Goal: Task Accomplishment & Management: Use online tool/utility

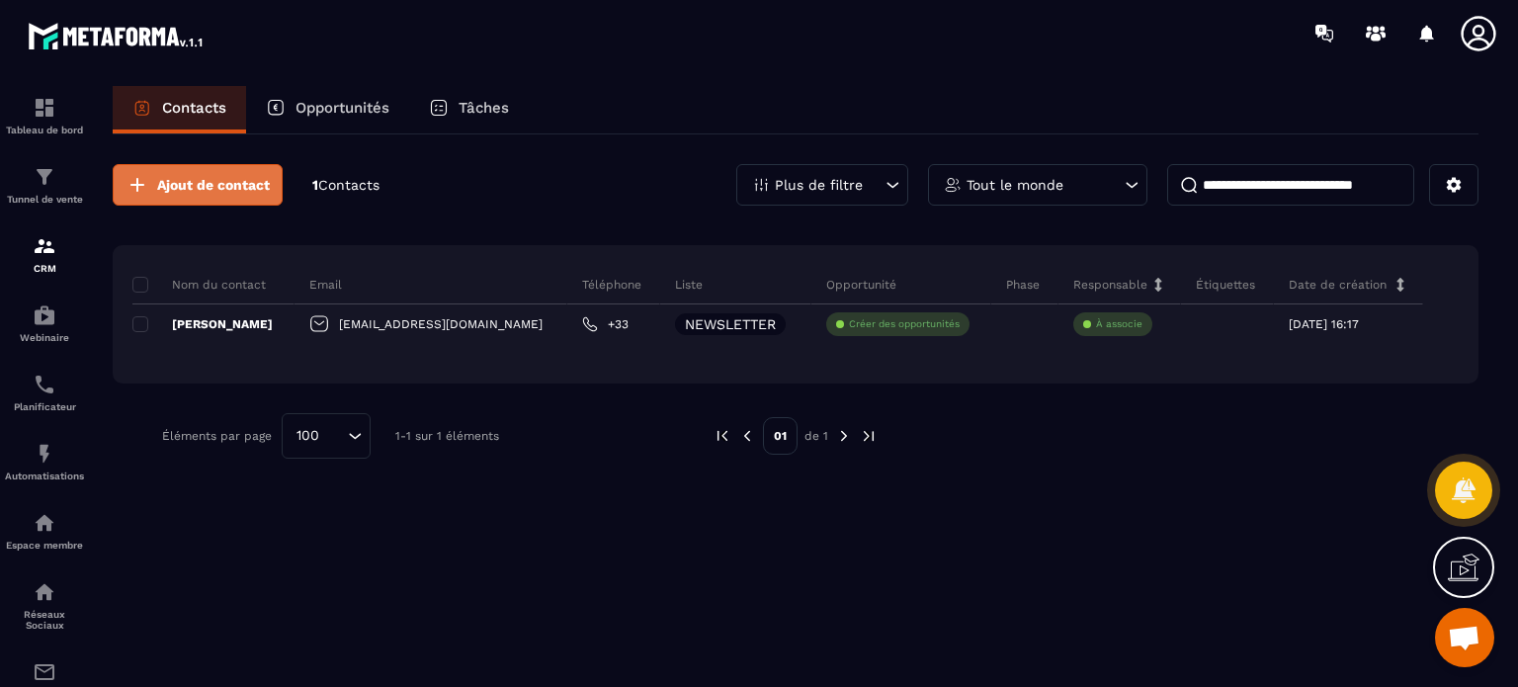
click at [197, 173] on button "Ajout de contact" at bounding box center [198, 185] width 170 height 42
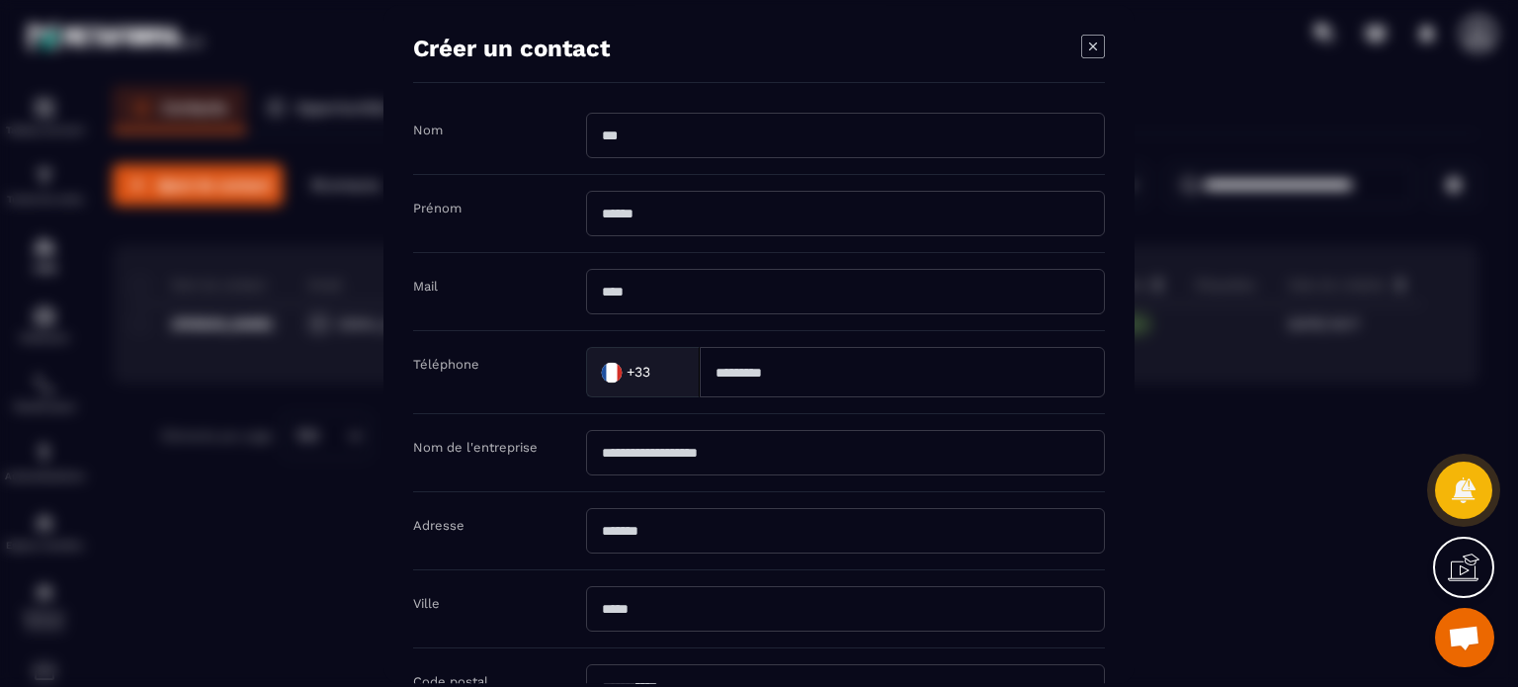
click at [1093, 39] on icon "Modal window" at bounding box center [1093, 47] width 24 height 24
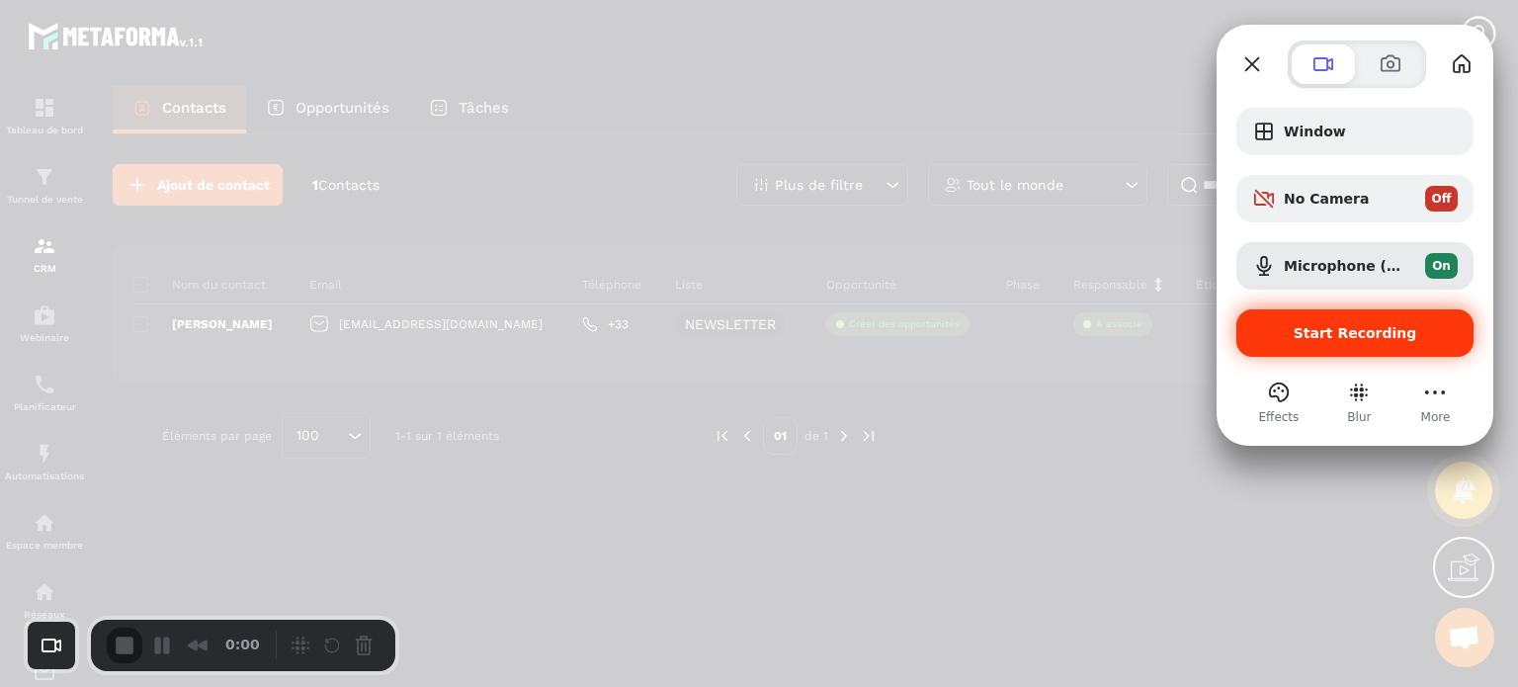
click at [1327, 320] on div "Start Recording" at bounding box center [1354, 332] width 237 height 47
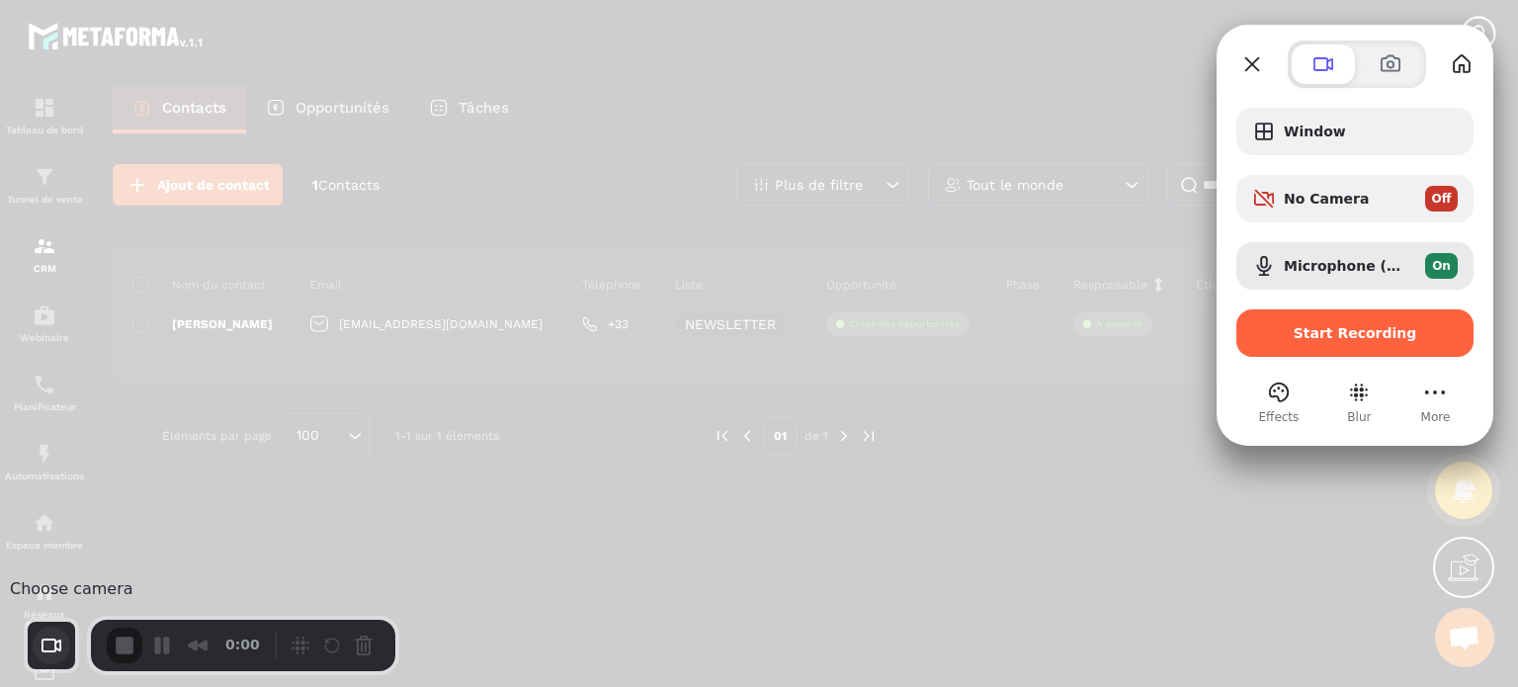
click at [59, 644] on button "Choose camera" at bounding box center [52, 646] width 38 height 38
click at [146, 592] on span "Avatar" at bounding box center [148, 590] width 51 height 19
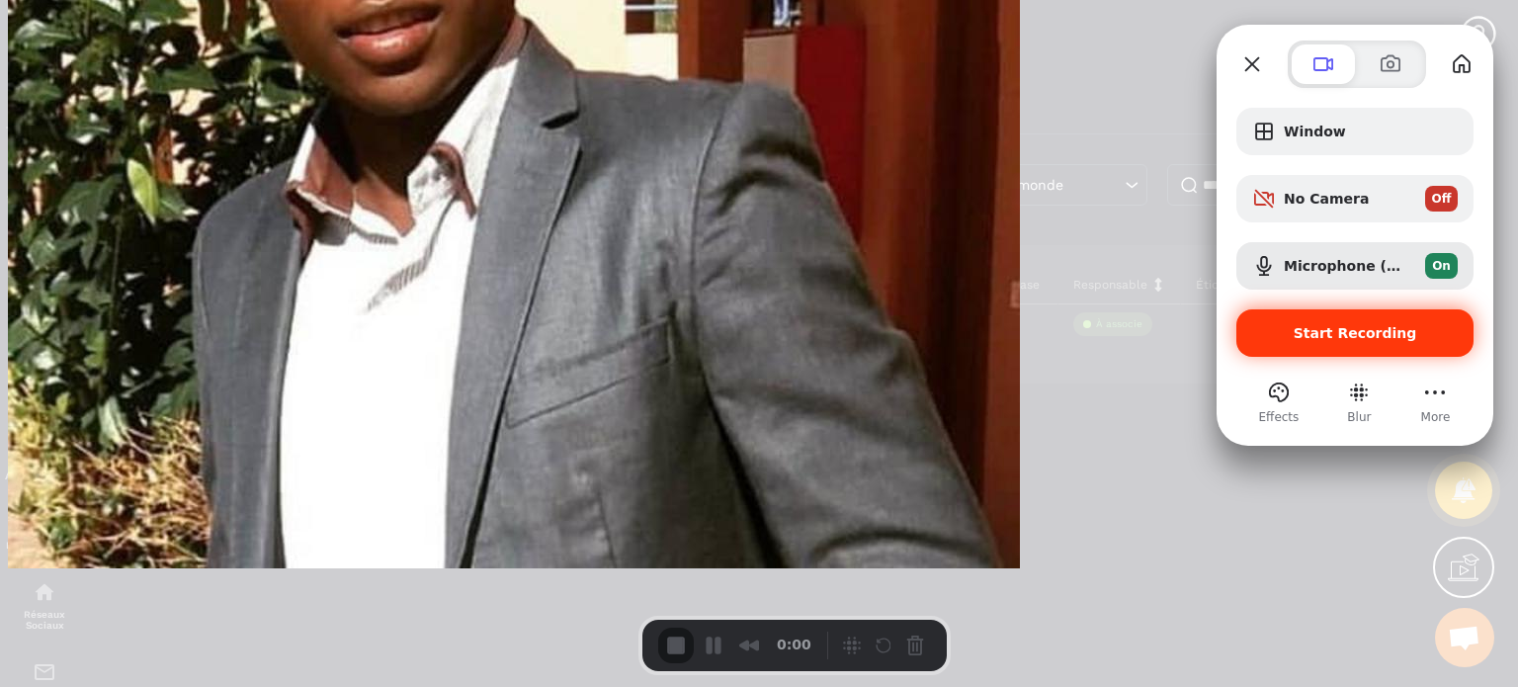
click at [1282, 348] on div "Start Recording" at bounding box center [1354, 332] width 237 height 47
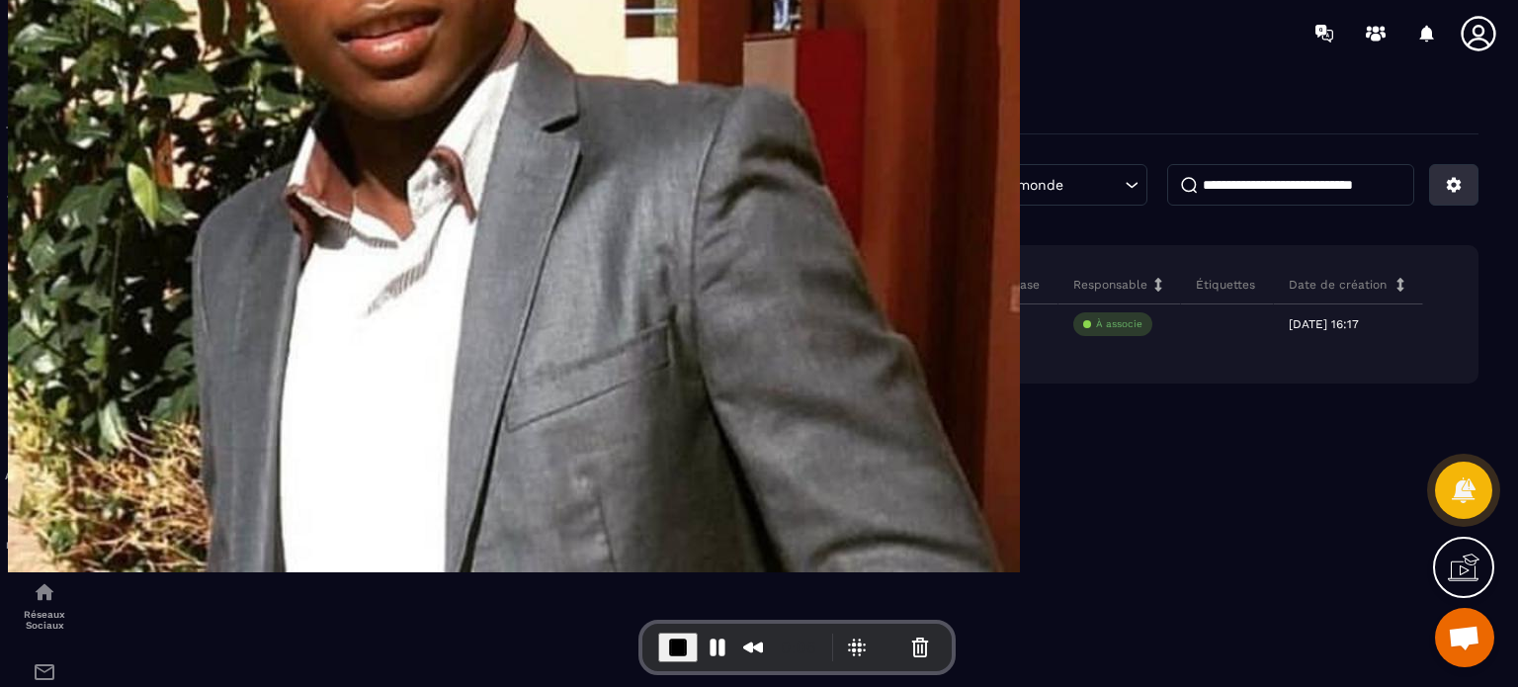
click at [1447, 185] on icon at bounding box center [1454, 185] width 18 height 18
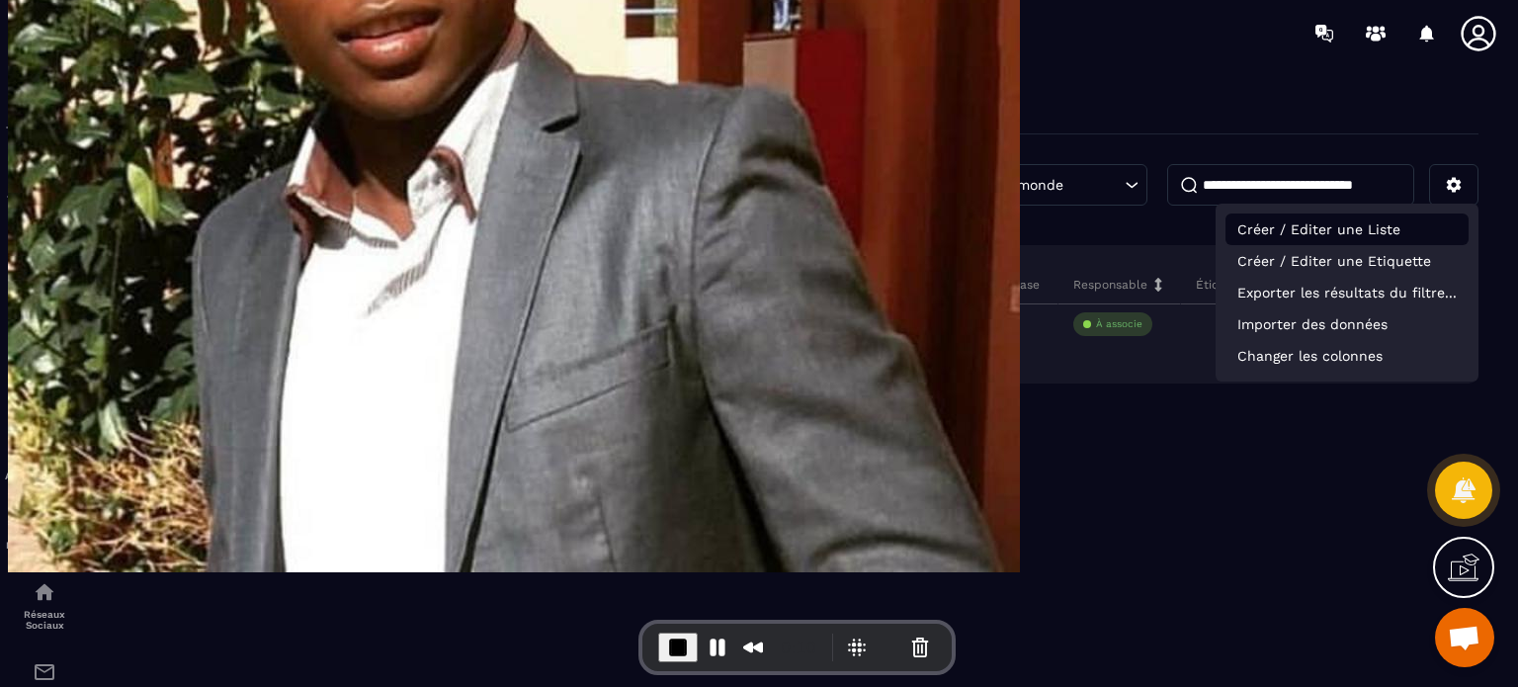
click at [1321, 220] on p "Créer / Editer une Liste" at bounding box center [1346, 229] width 243 height 32
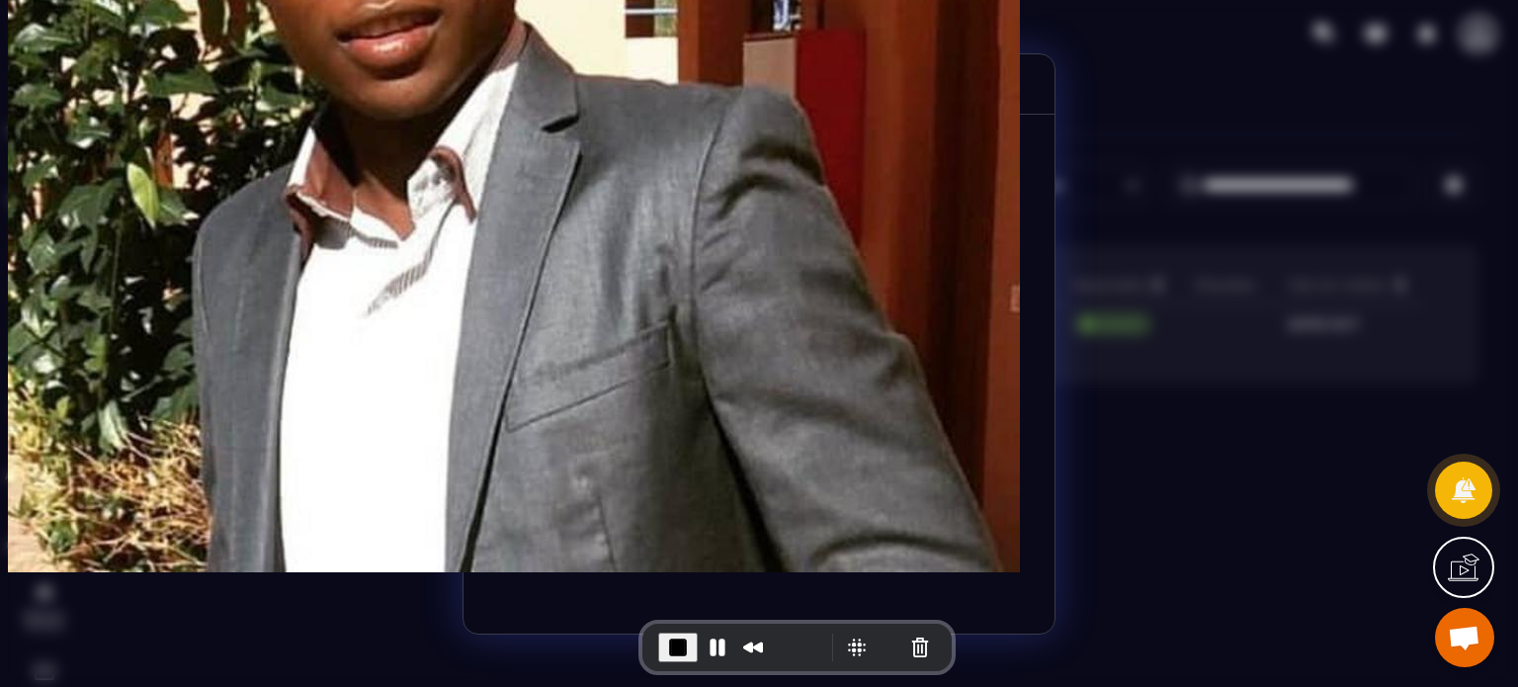
click at [996, 88] on icon "Modal window" at bounding box center [1003, 82] width 24 height 24
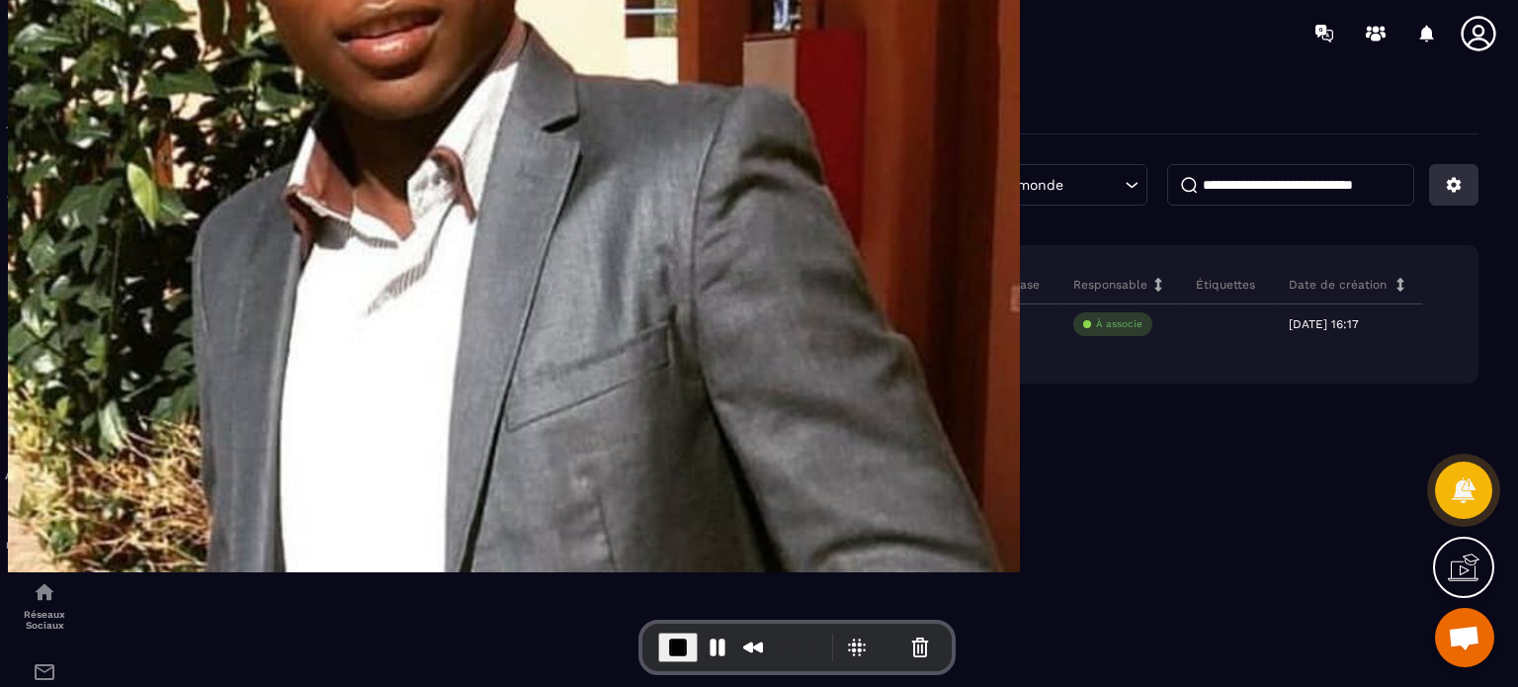
click at [1464, 187] on button at bounding box center [1453, 185] width 49 height 42
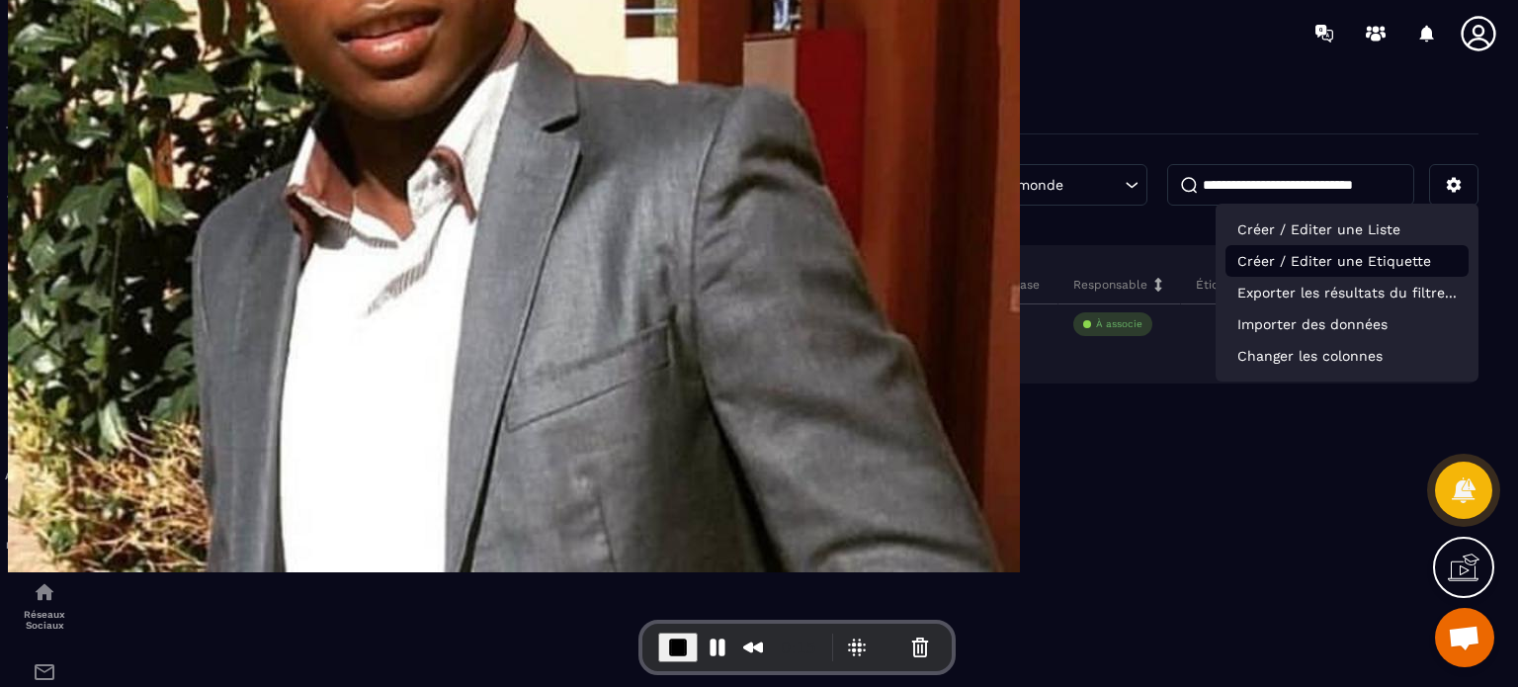
click at [1367, 272] on p "Créer / Editer une Etiquette" at bounding box center [1346, 261] width 243 height 32
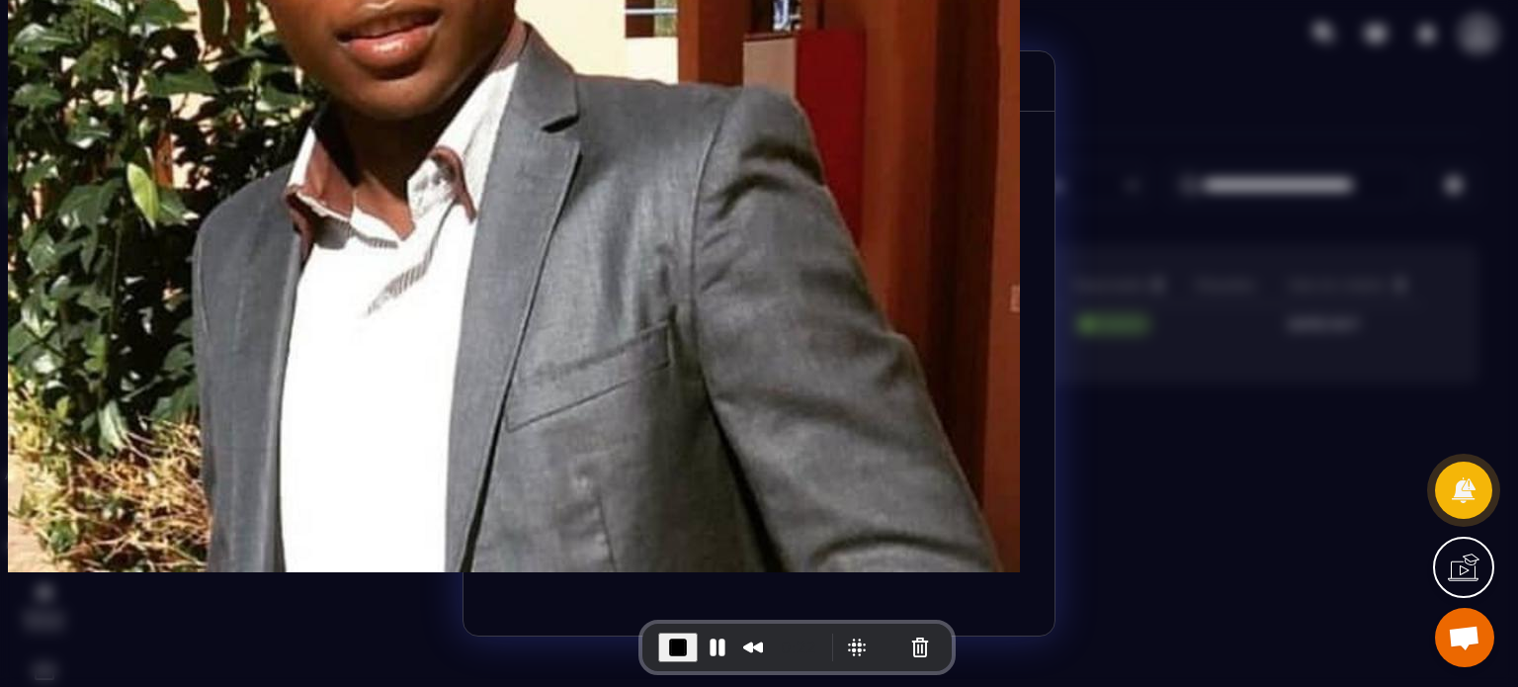
click at [1001, 74] on icon "Modal window" at bounding box center [1003, 79] width 24 height 24
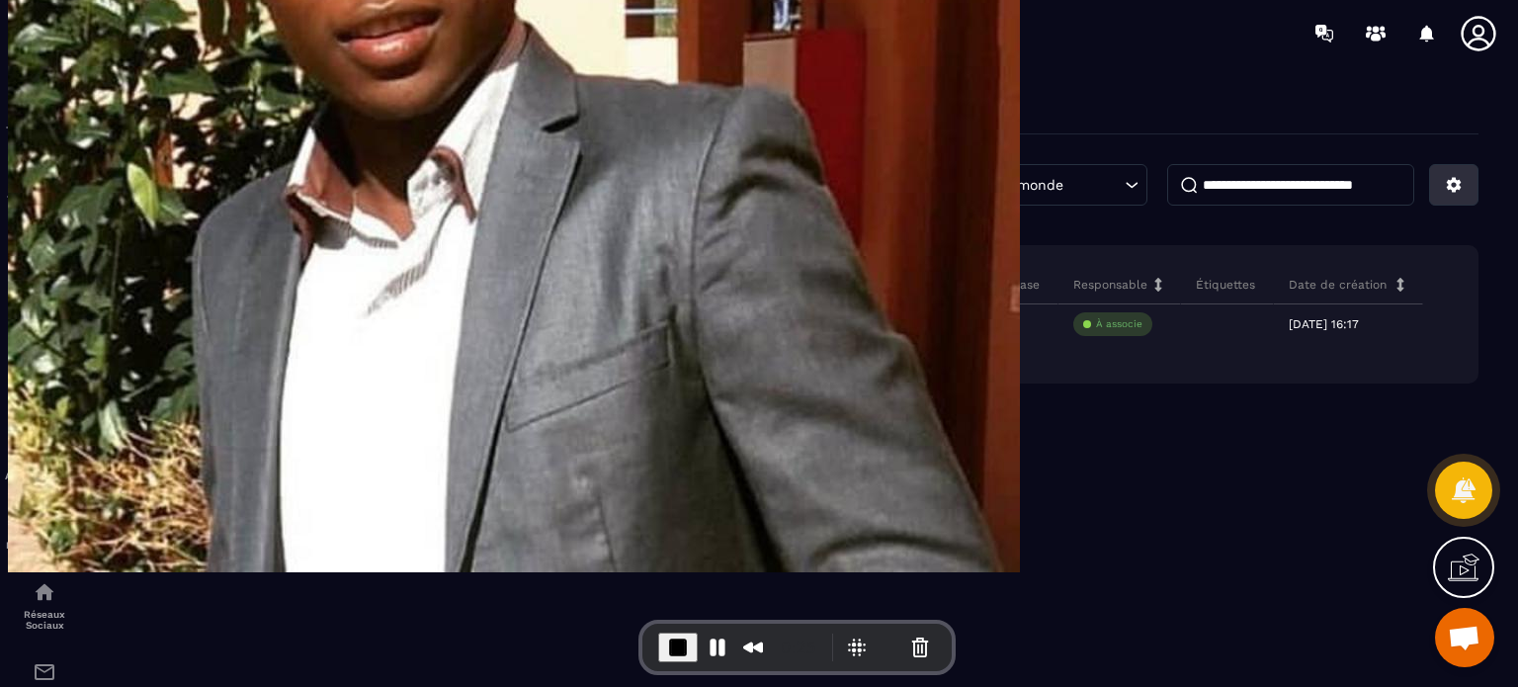
click at [1452, 186] on icon at bounding box center [1454, 185] width 18 height 18
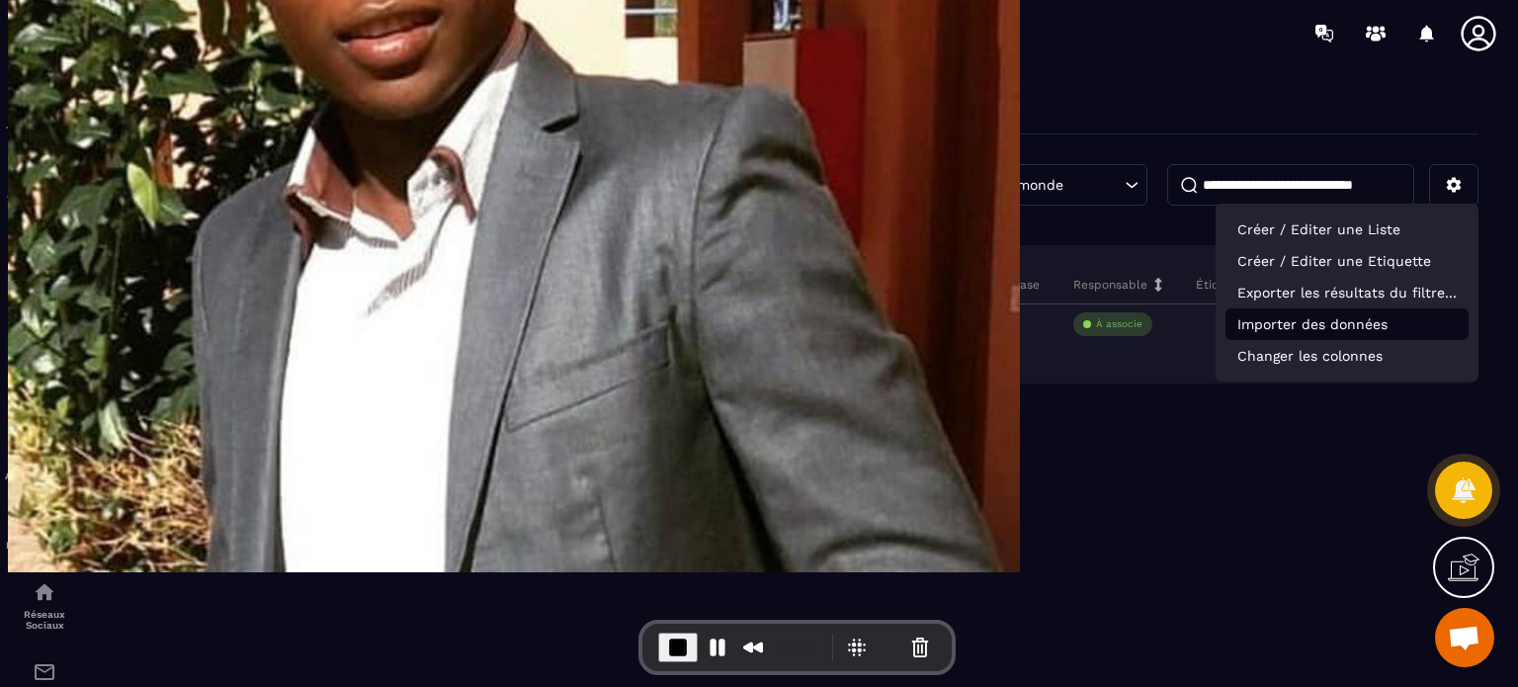
click at [1323, 329] on p "Importer des données" at bounding box center [1346, 324] width 243 height 32
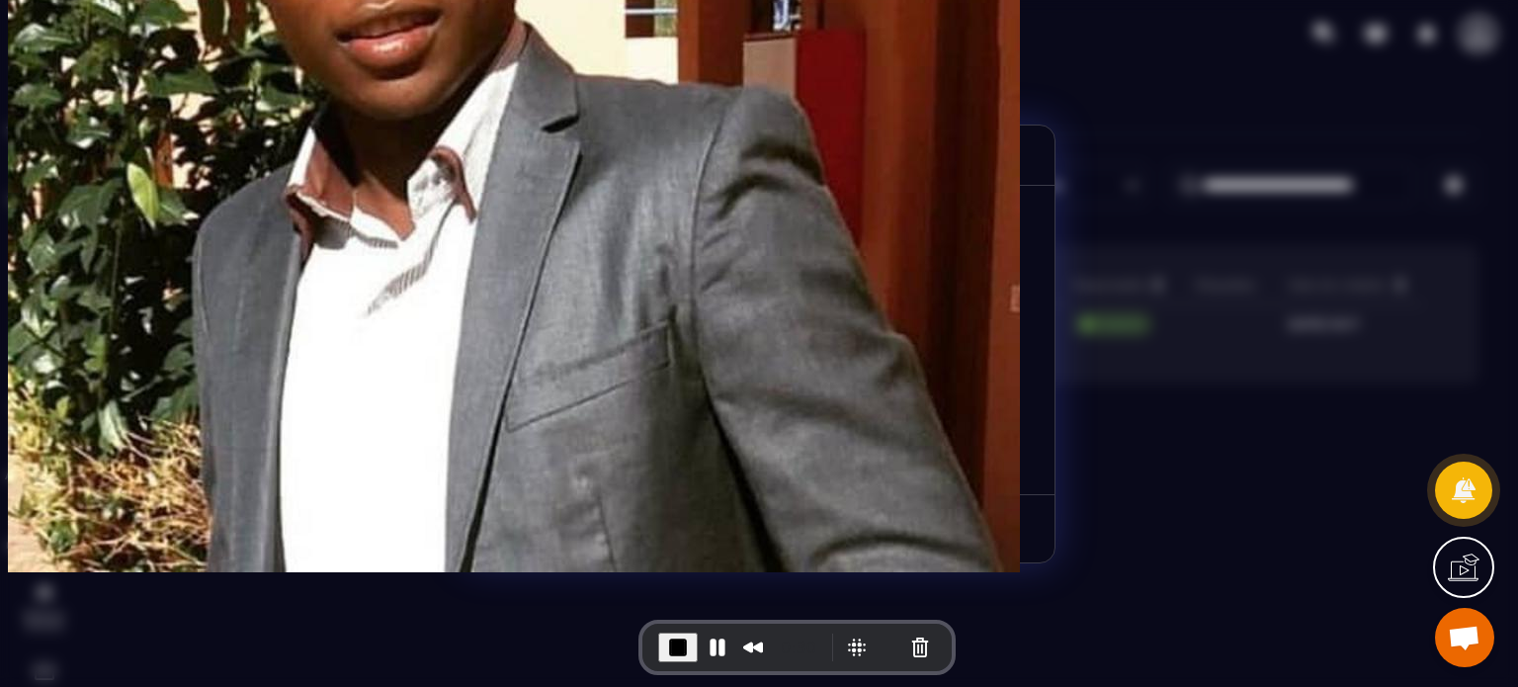
click at [869, 409] on div "Glissez-déposez les fichiers ou Parcourir Choisissez un fichier CSV" at bounding box center [759, 373] width 512 height 161
click at [871, 400] on span "Parcourir" at bounding box center [882, 393] width 74 height 19
click at [0, 0] on input "Glissez-déposez les fichiers ou Parcourir" at bounding box center [0, 0] width 0 height 0
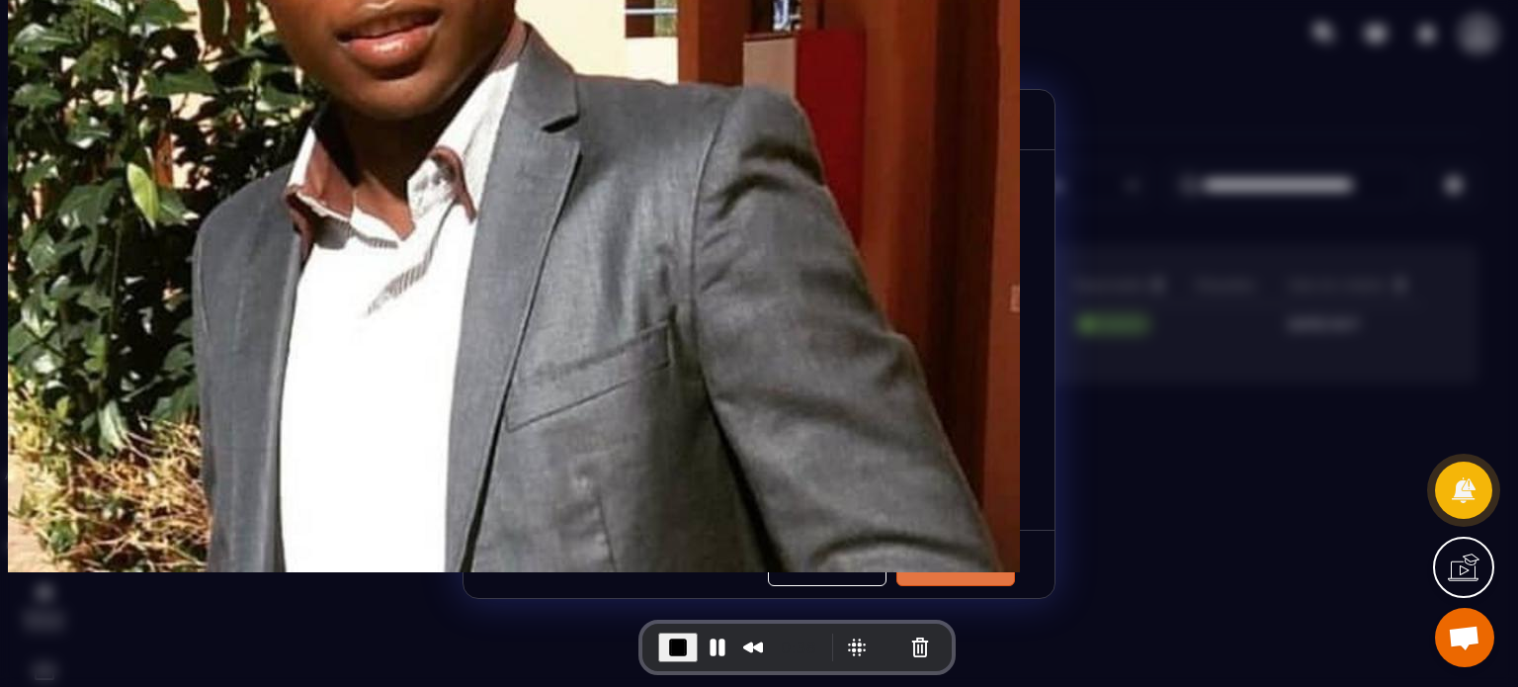
click at [967, 565] on button "Suivant" at bounding box center [955, 564] width 119 height 43
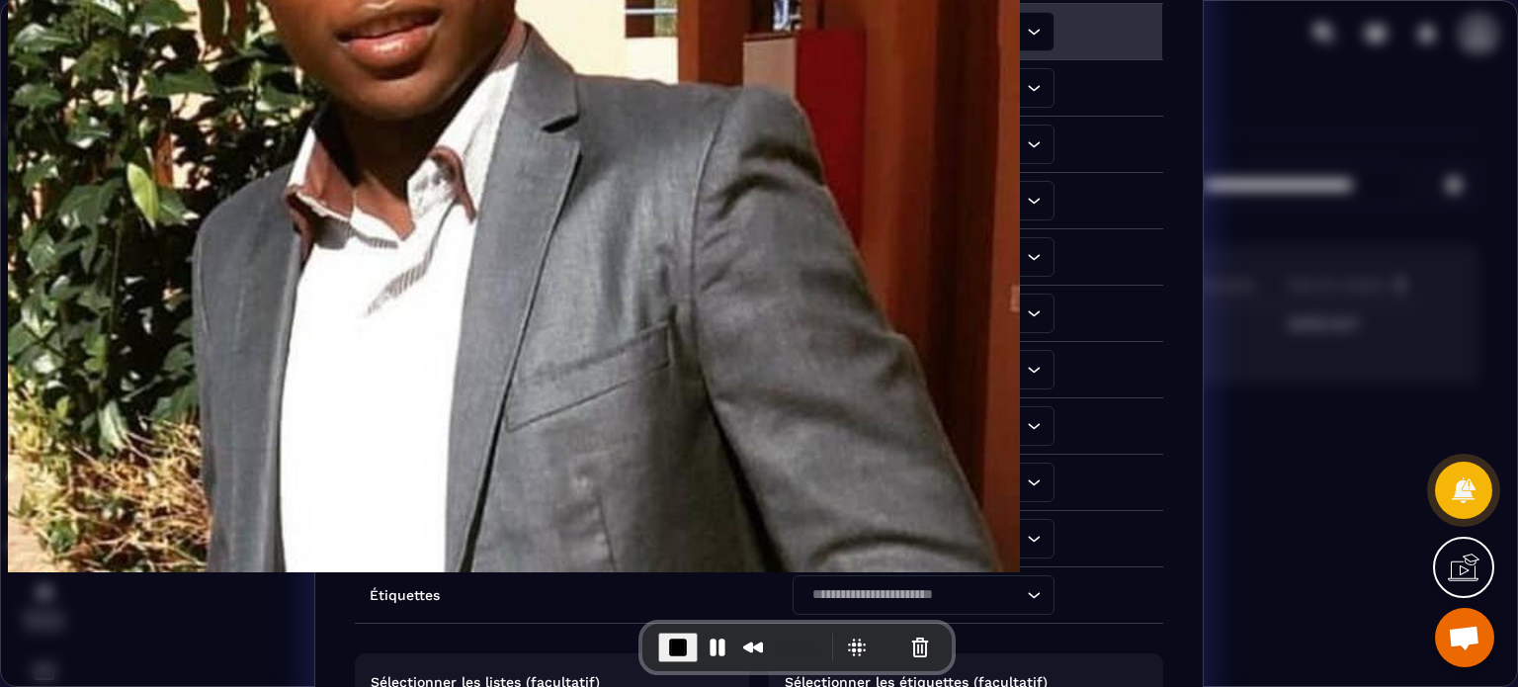
click at [849, 43] on div "Search for option" at bounding box center [913, 32] width 220 height 40
click at [826, 207] on li "email" at bounding box center [924, 189] width 260 height 40
click at [854, 93] on input "Search for option" at bounding box center [913, 88] width 216 height 22
click at [843, 168] on p "first_name" at bounding box center [923, 166] width 220 height 20
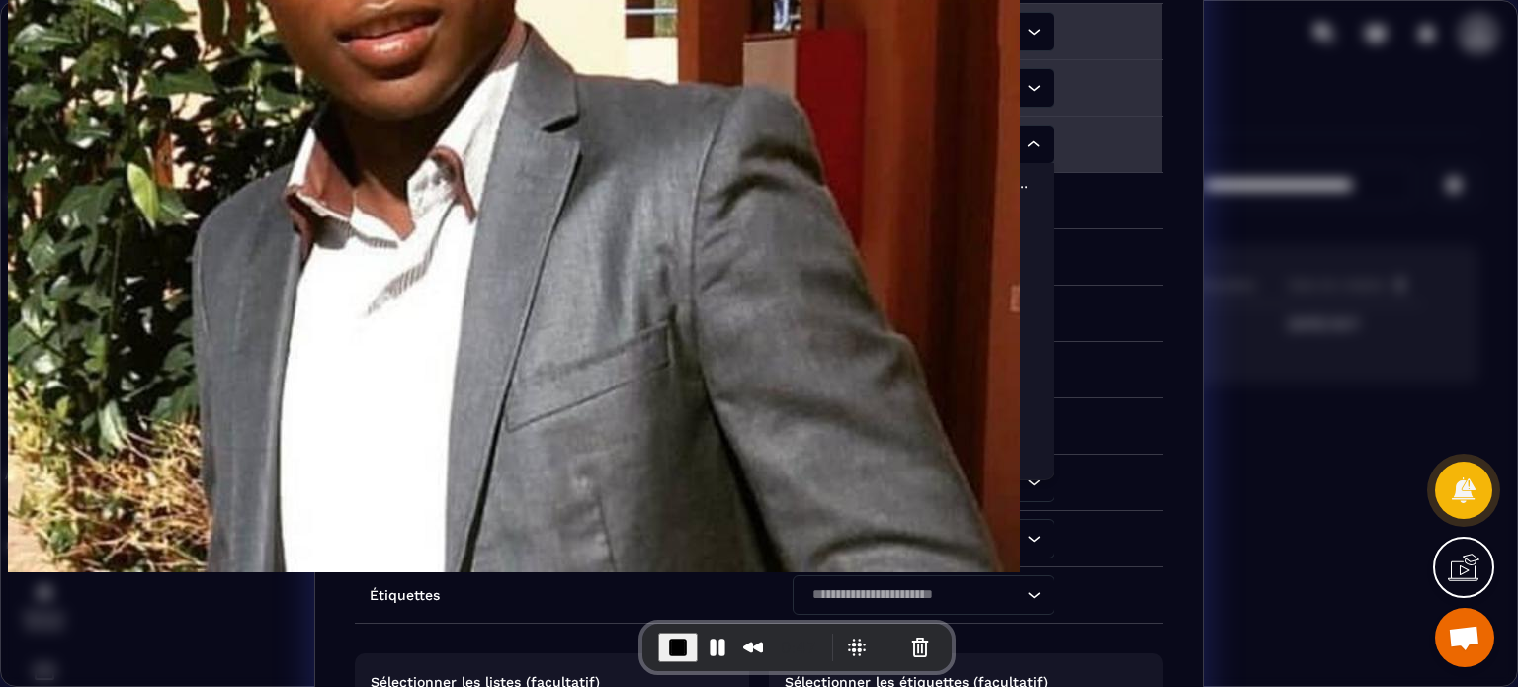
click at [834, 150] on input "Search for option" at bounding box center [863, 144] width 116 height 22
click at [834, 257] on p "last_name" at bounding box center [923, 262] width 220 height 20
click at [834, 195] on input "Search for option" at bounding box center [913, 201] width 216 height 22
click at [825, 426] on li "phone" at bounding box center [924, 437] width 260 height 40
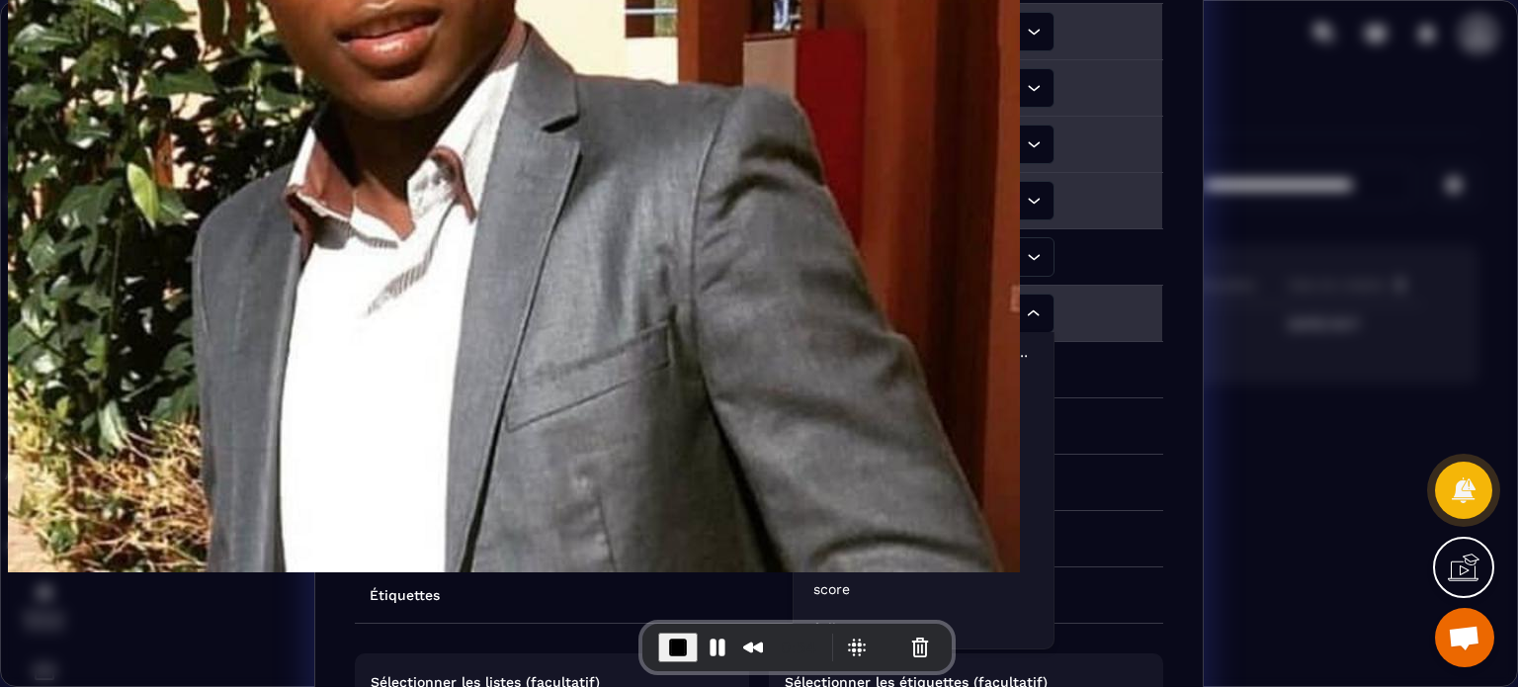
click at [874, 318] on input "Search for option" at bounding box center [913, 313] width 216 height 22
click at [608, 211] on td "Numéro de téléphone" at bounding box center [566, 201] width 423 height 56
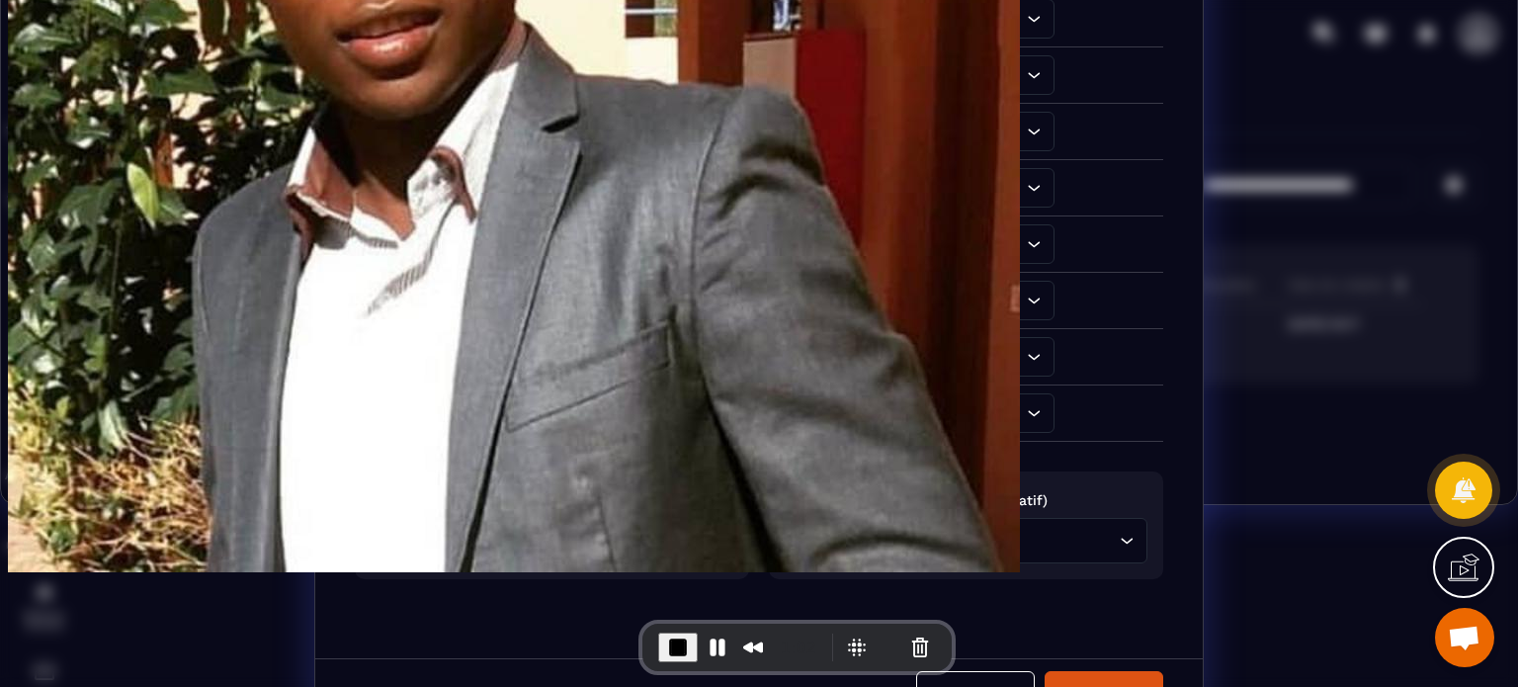
scroll to position [220, 0]
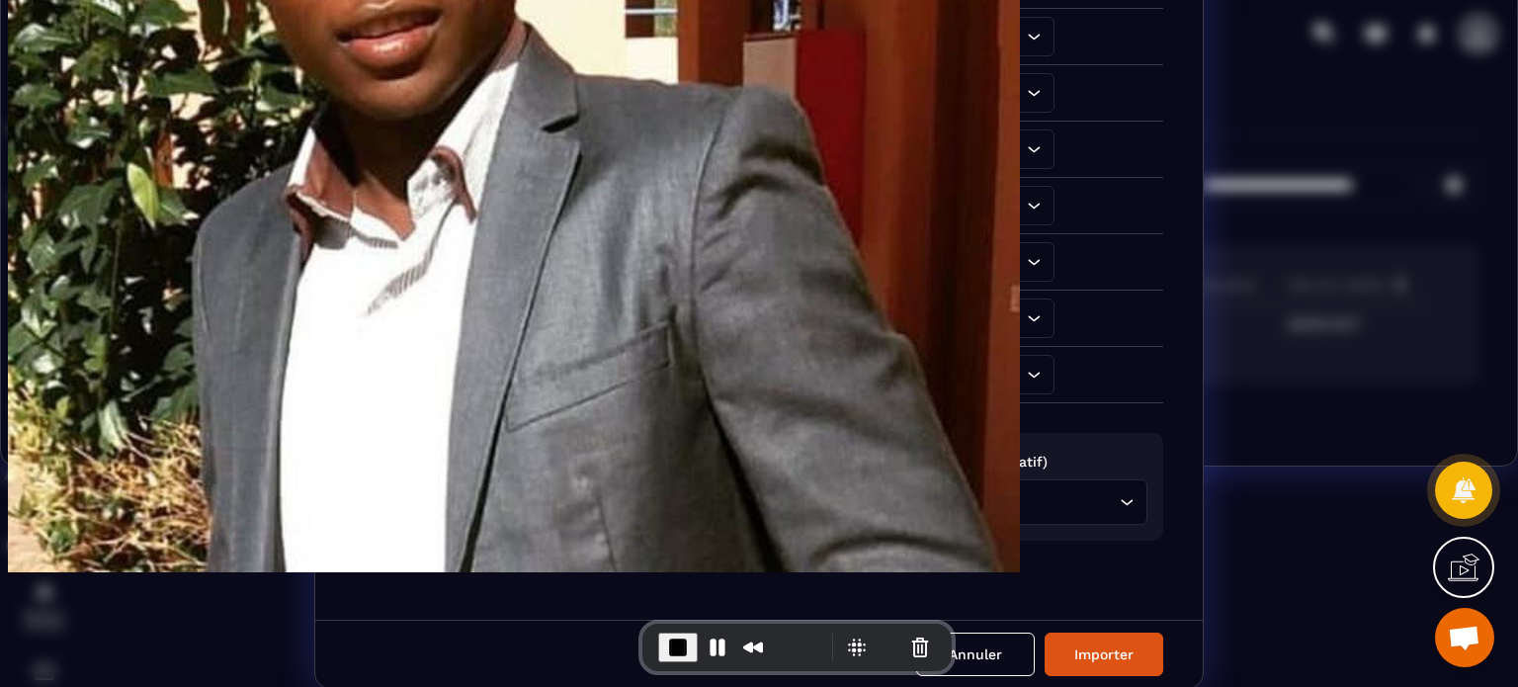
click at [621, 515] on div "Loading..." at bounding box center [552, 501] width 363 height 45
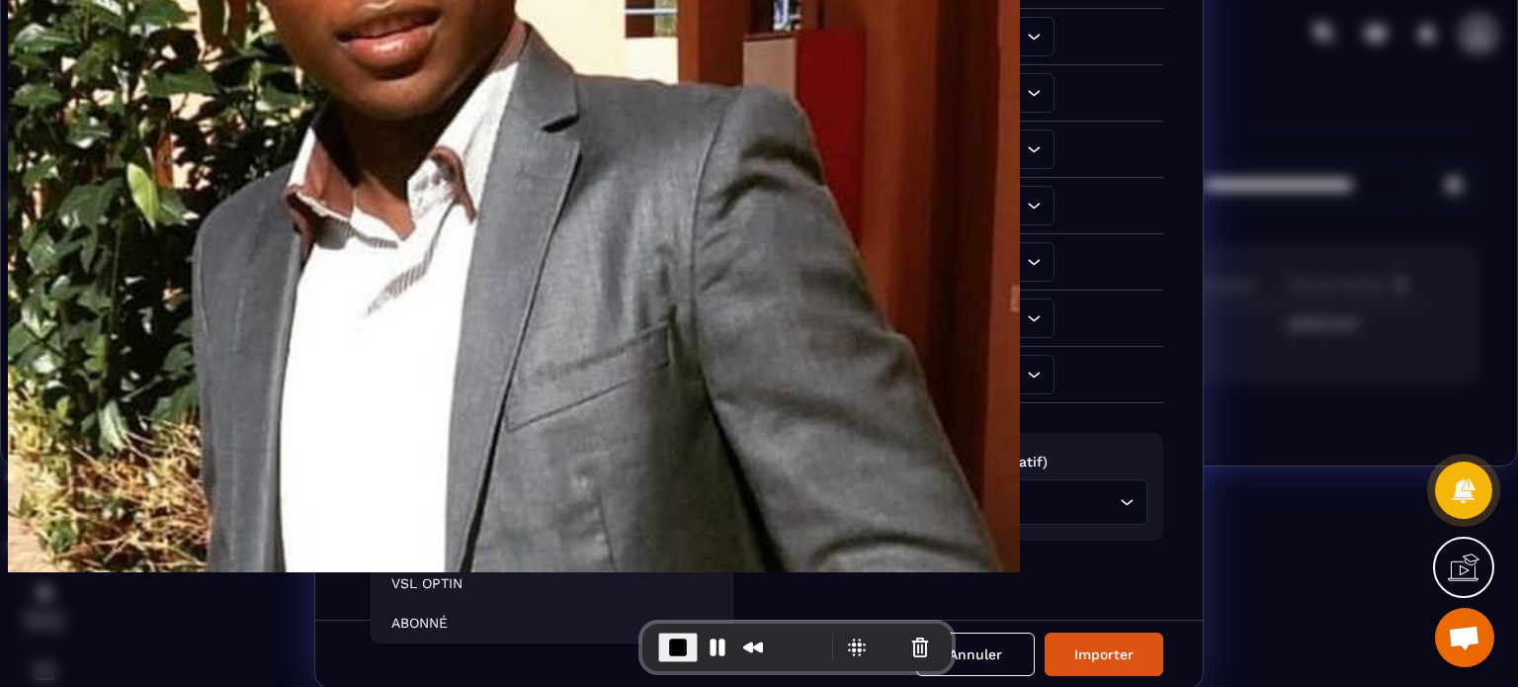
click at [513, 555] on li "NEWSLETTER" at bounding box center [552, 544] width 361 height 40
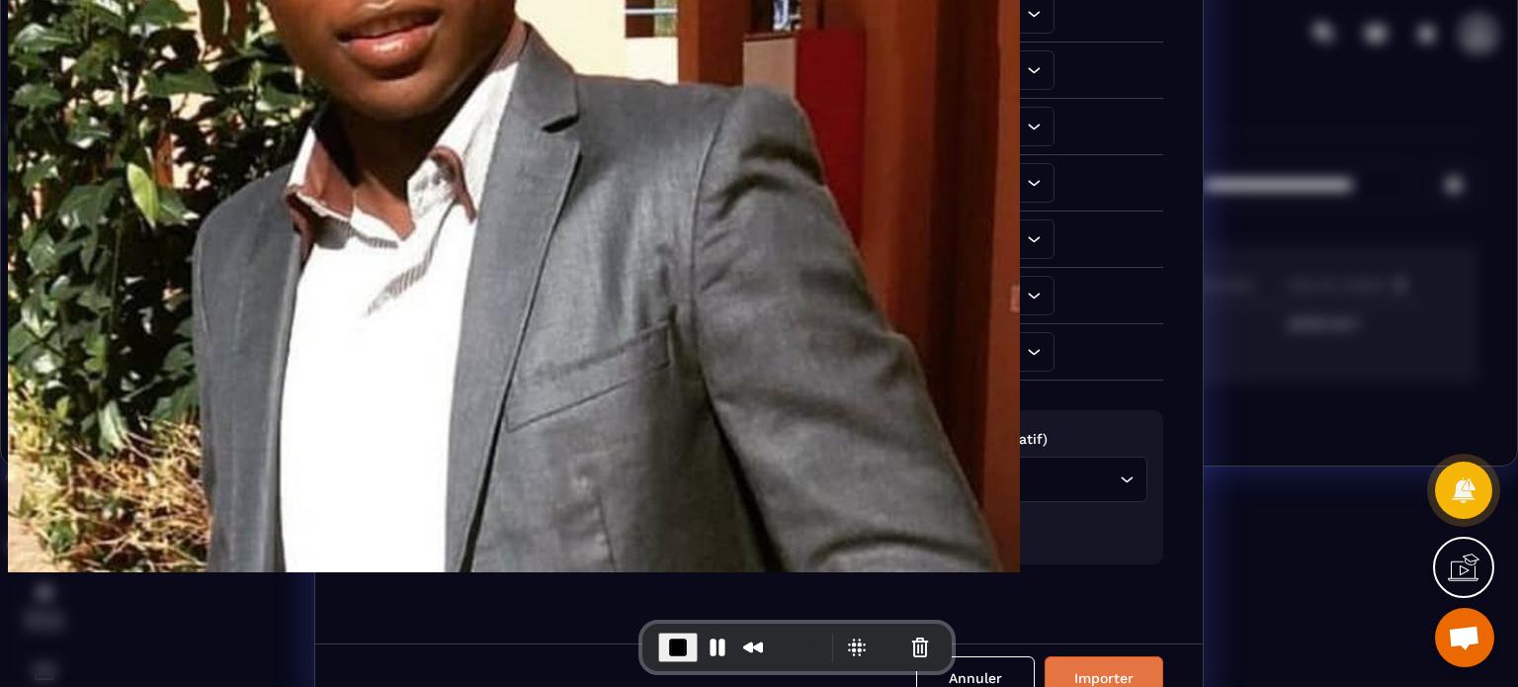
click at [1119, 679] on button "Importer" at bounding box center [1104, 677] width 119 height 43
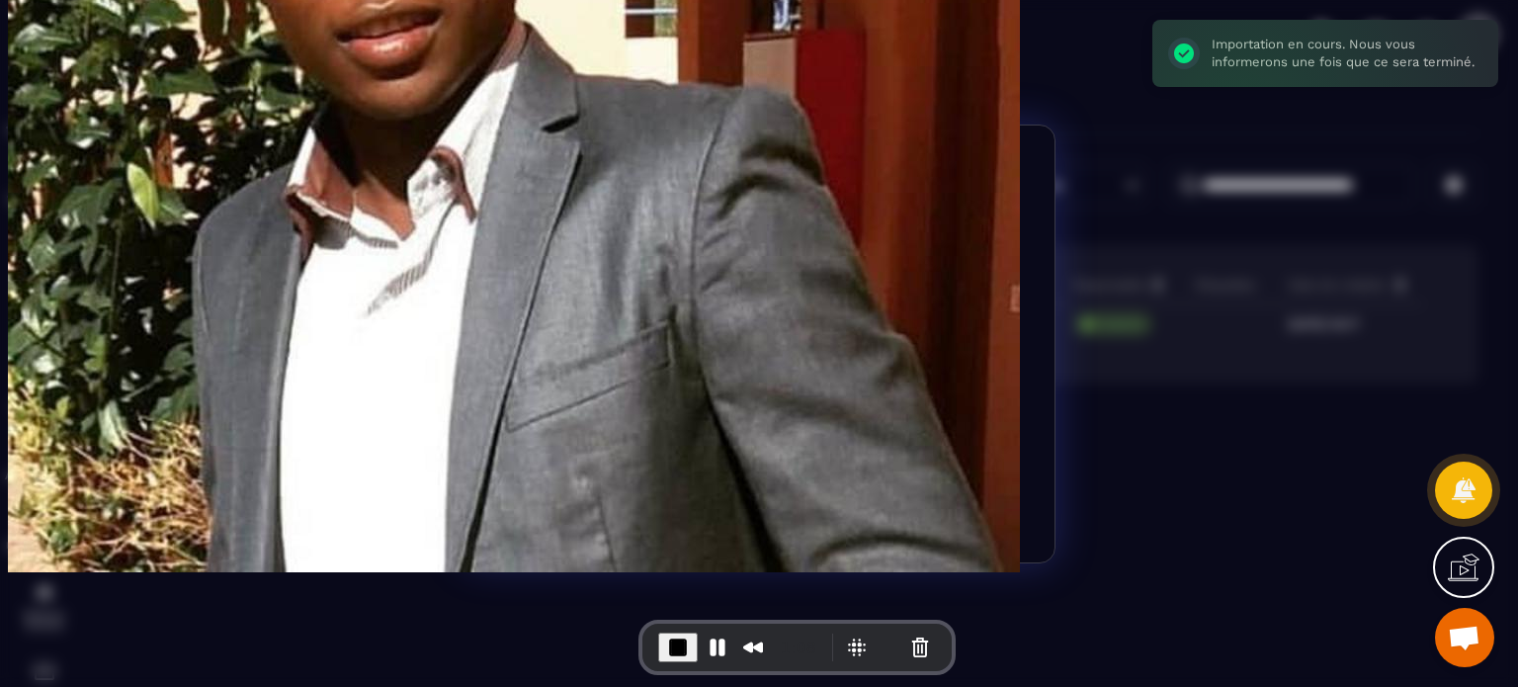
scroll to position [145, 0]
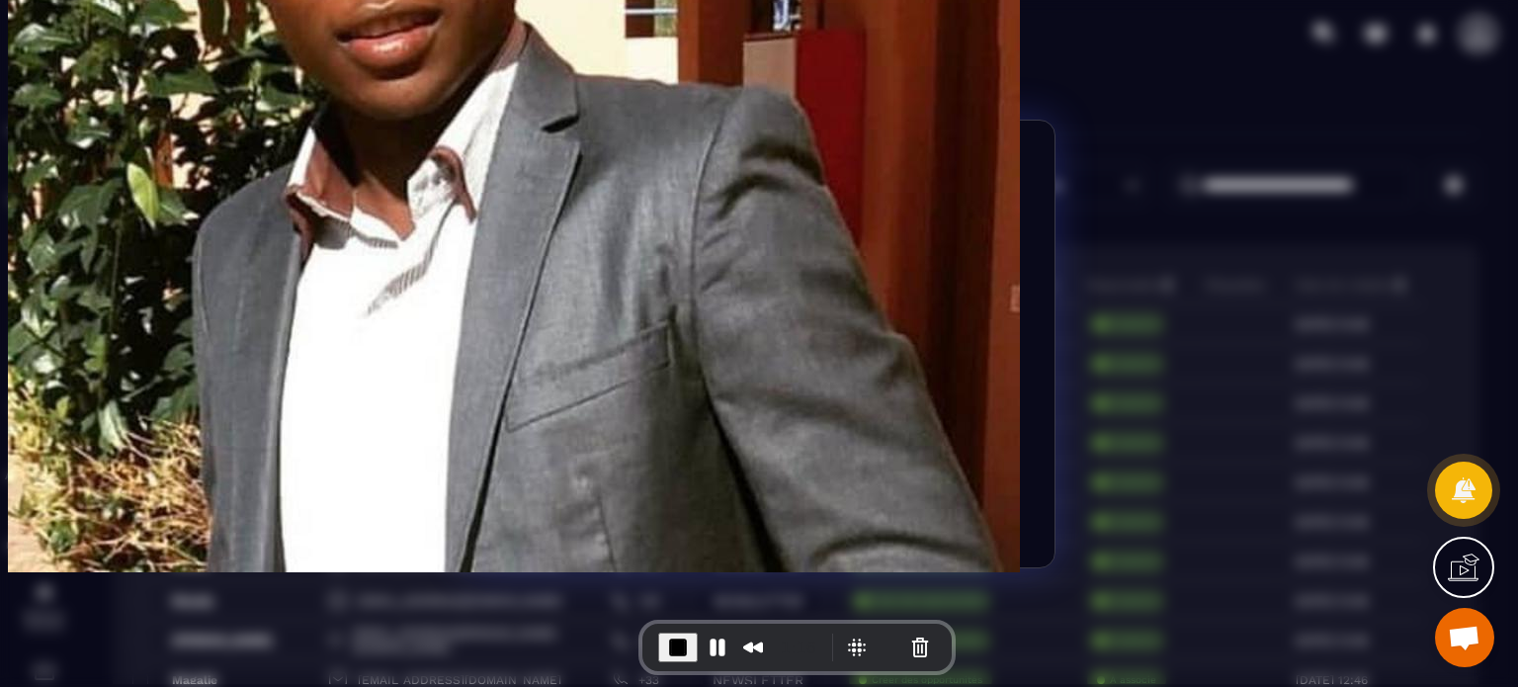
click at [725, 514] on button "Revenir aux contacts" at bounding box center [759, 505] width 170 height 43
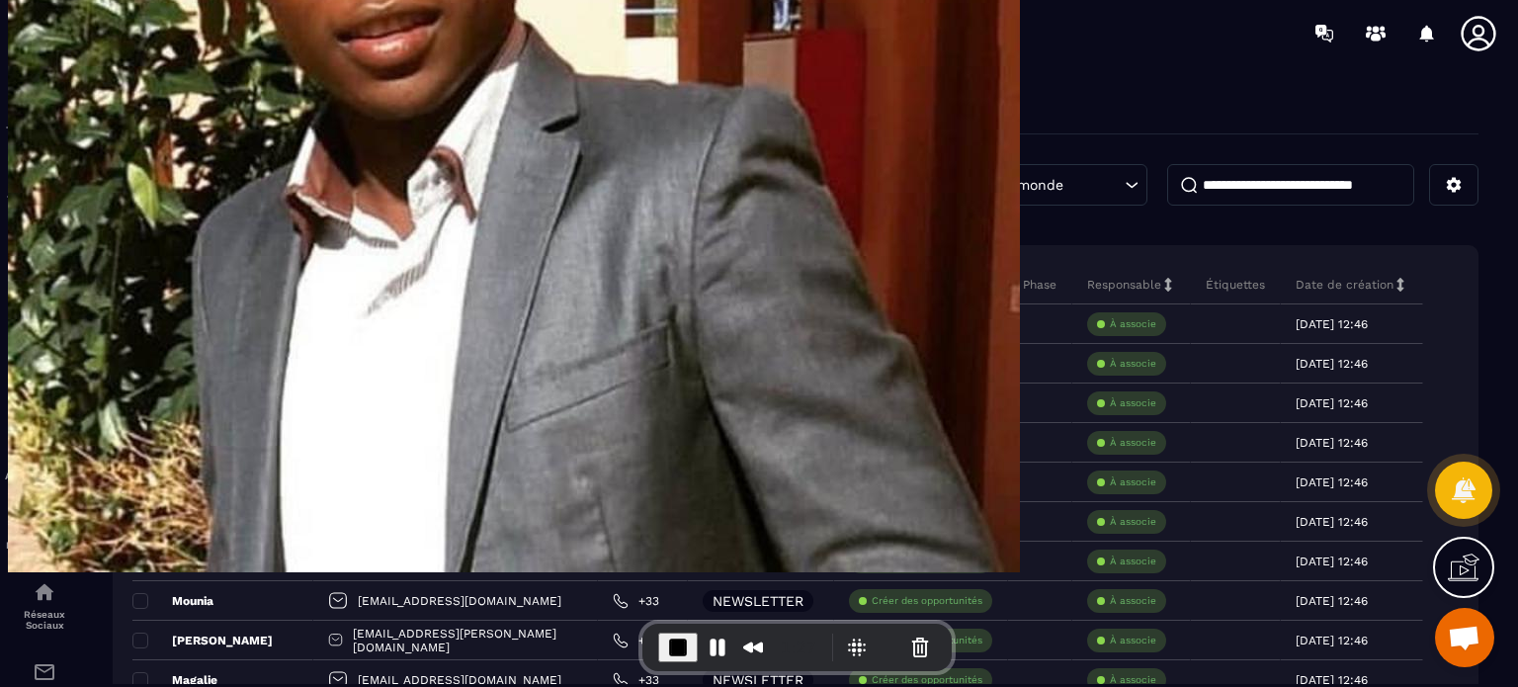
click at [135, 275] on div "Nom du contact" at bounding box center [222, 285] width 181 height 40
click at [135, 284] on span at bounding box center [140, 285] width 16 height 16
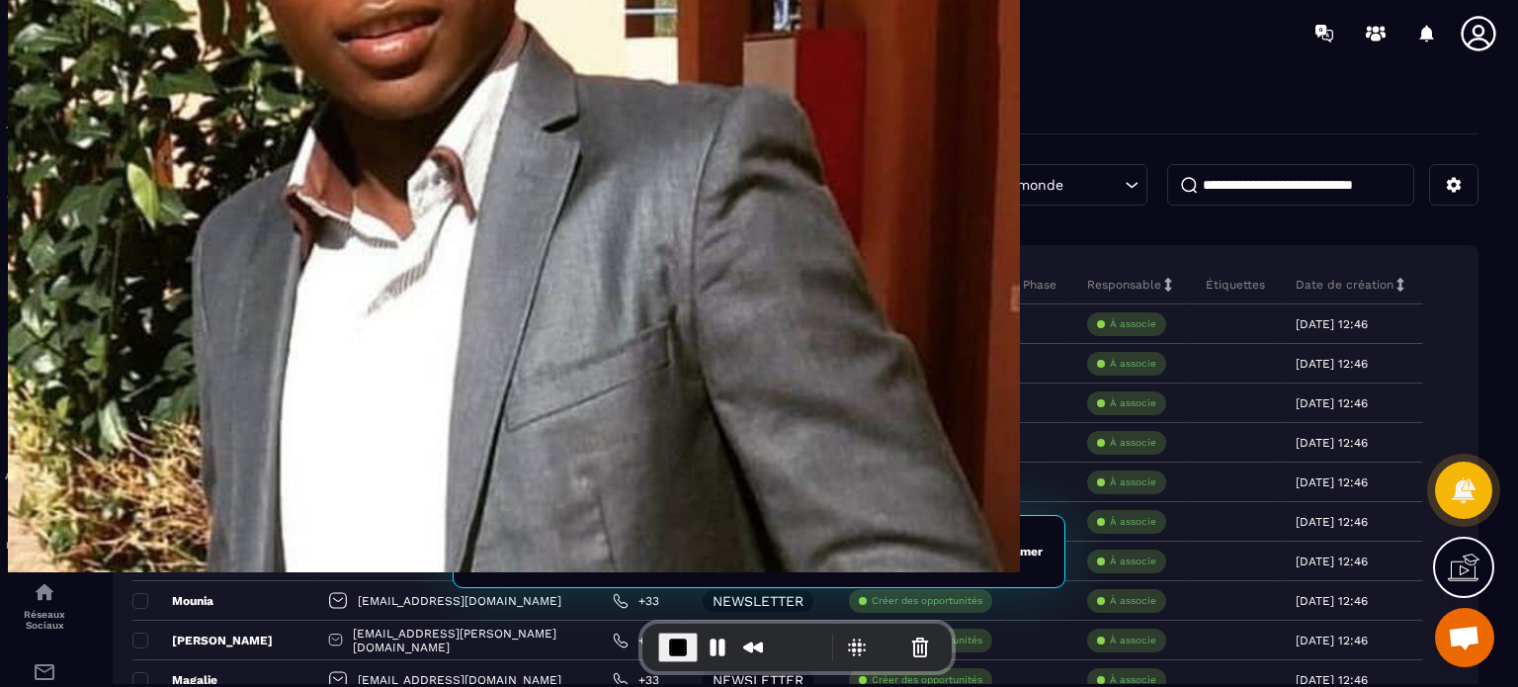
click at [869, 552] on icon at bounding box center [861, 552] width 18 height 18
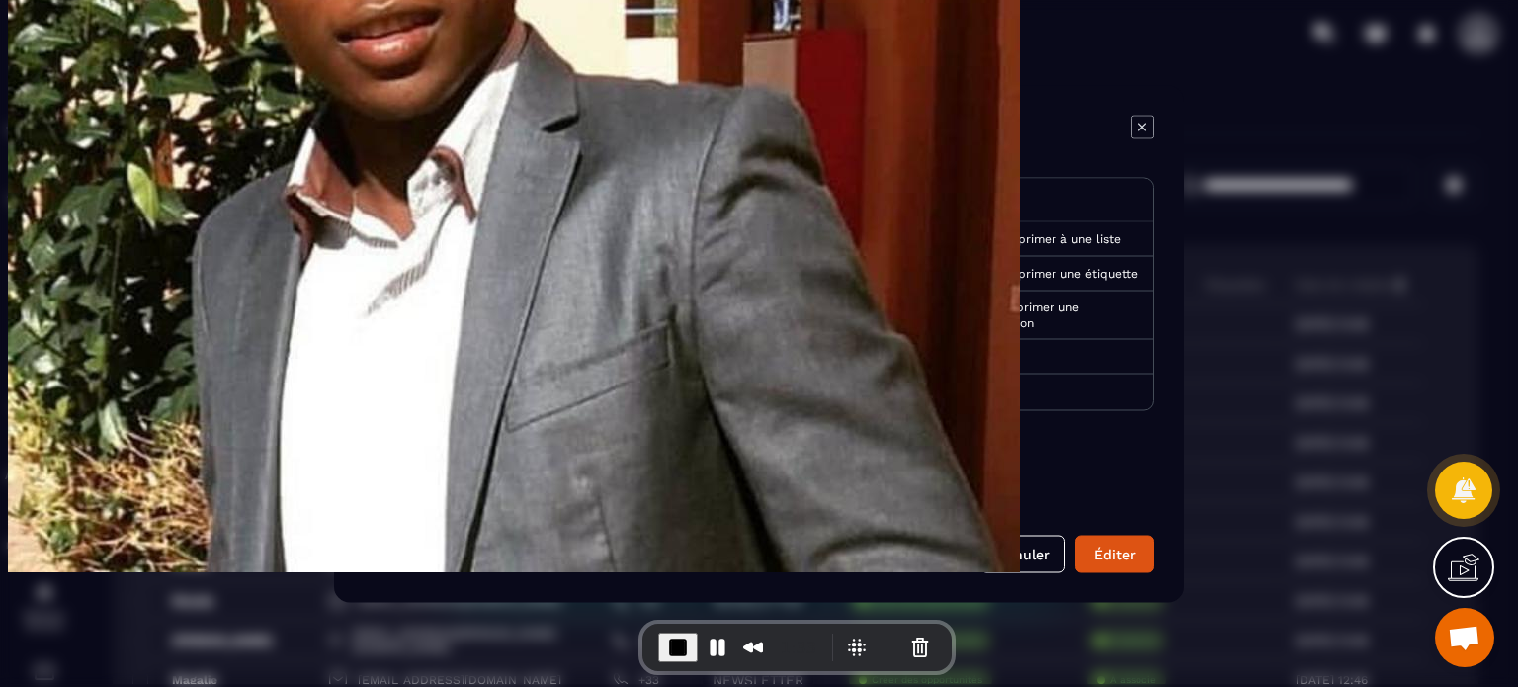
click at [964, 242] on span "Ajouter" at bounding box center [970, 238] width 41 height 14
click at [944, 193] on div "Actions" at bounding box center [1031, 199] width 243 height 43
click at [995, 280] on span "Supprimer une étiquette" at bounding box center [1066, 273] width 142 height 14
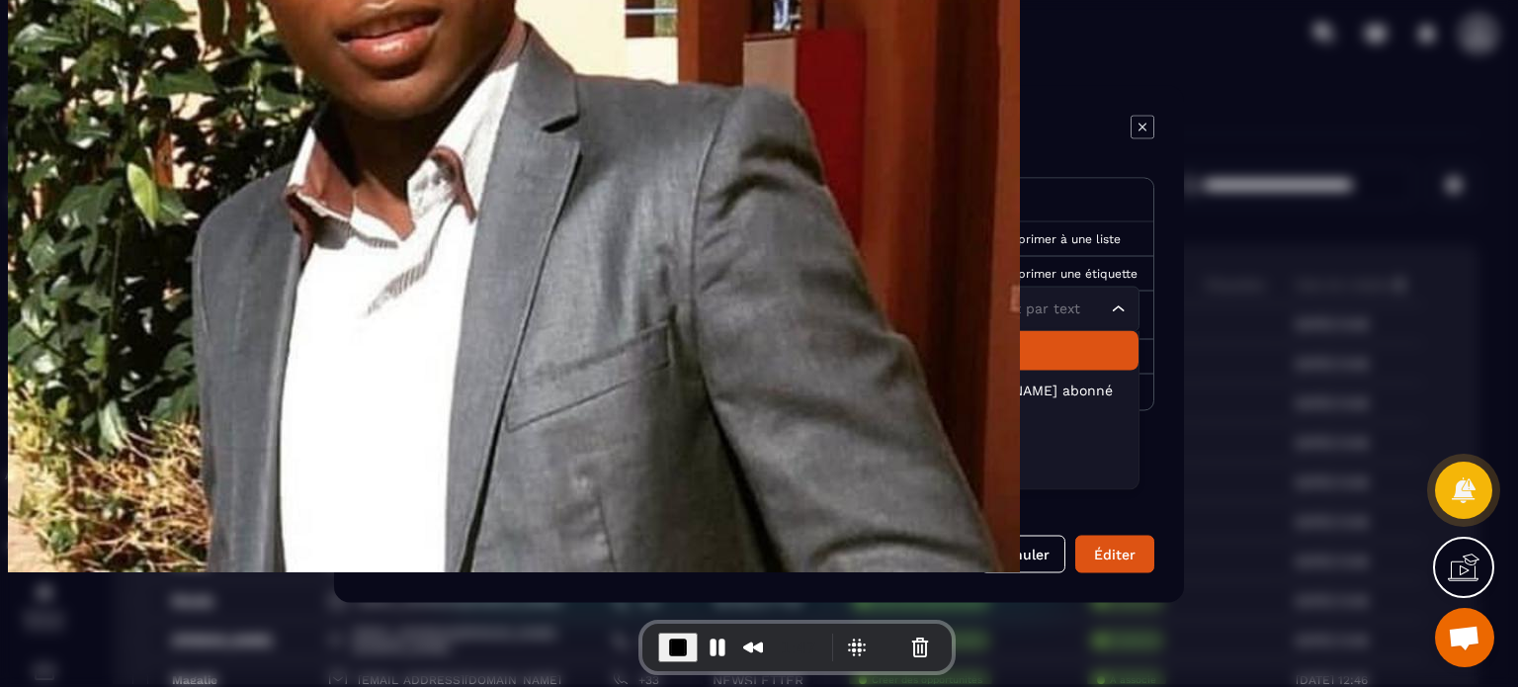
click at [1138, 129] on icon "Modal window" at bounding box center [1143, 127] width 24 height 24
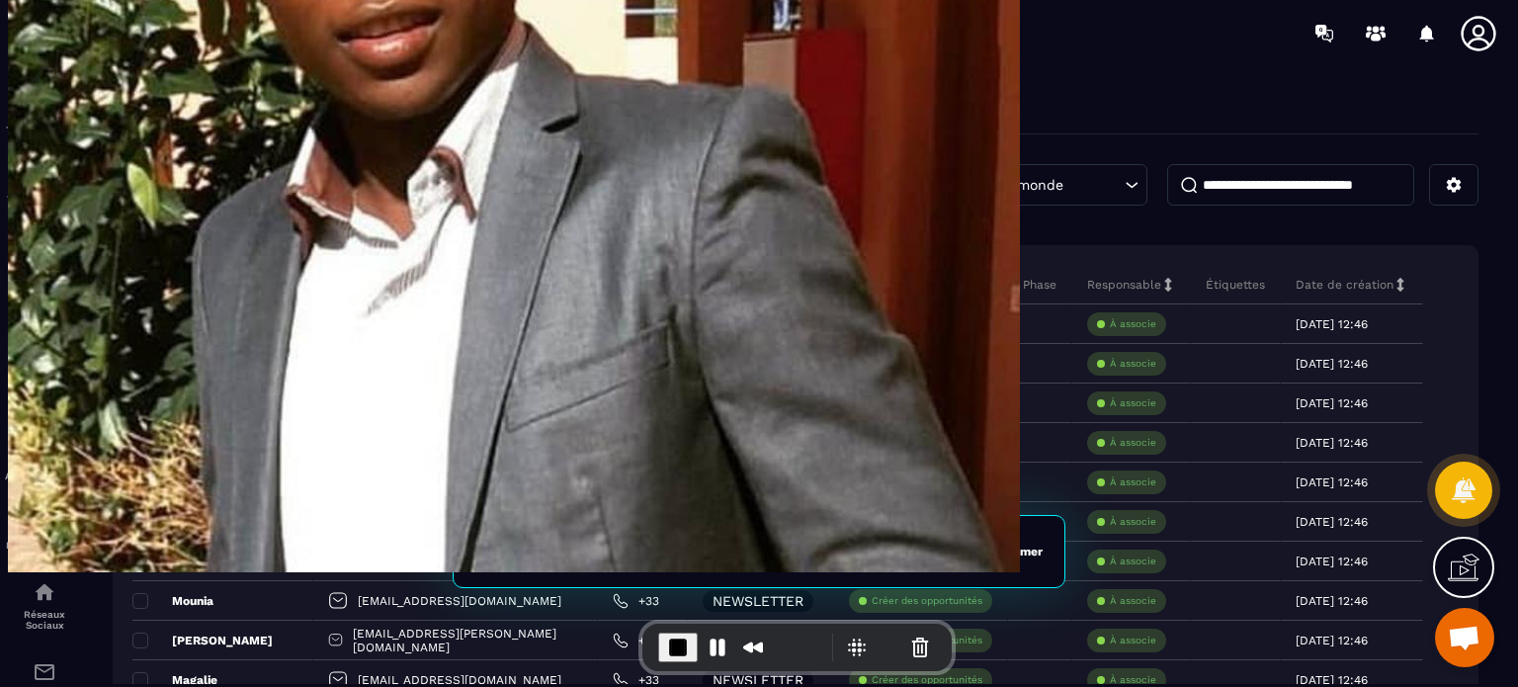
click at [134, 284] on span at bounding box center [140, 285] width 16 height 16
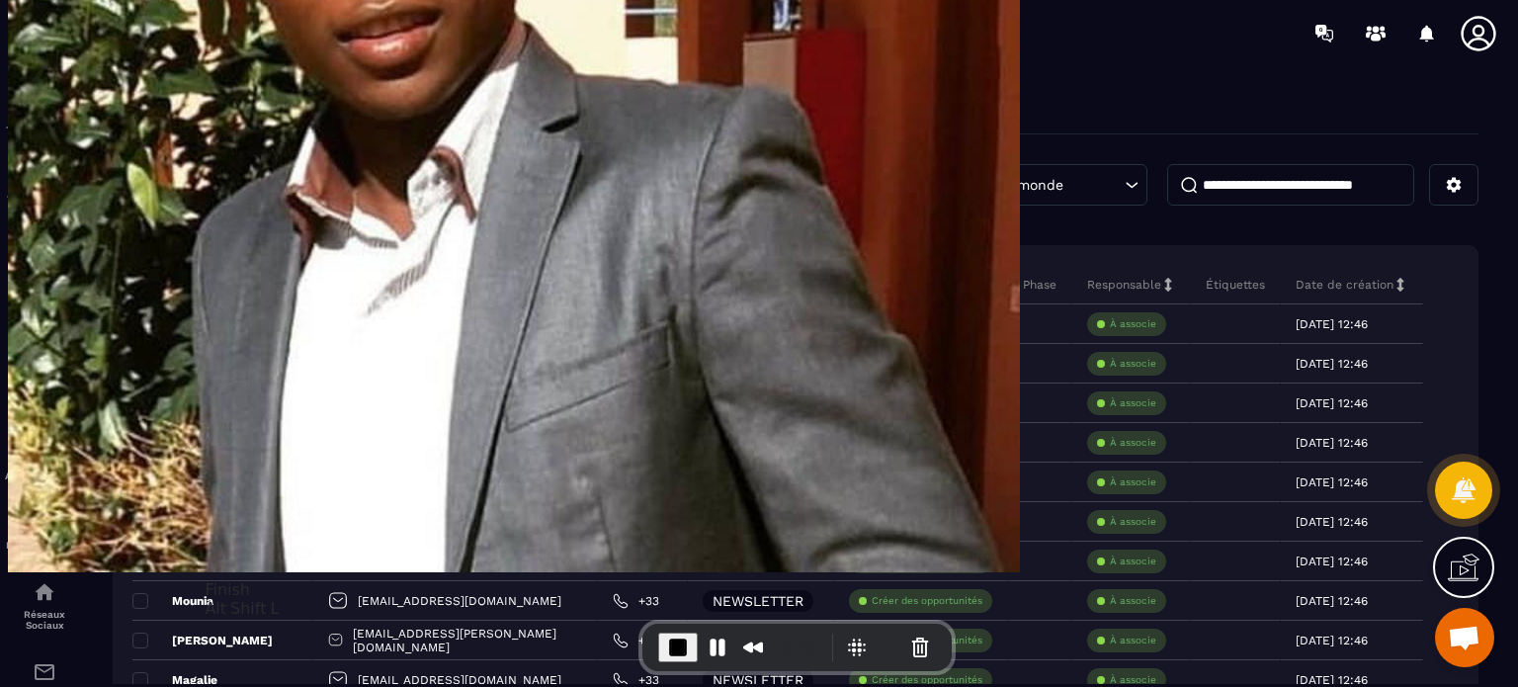
click at [666, 647] on span "End Recording" at bounding box center [678, 647] width 24 height 24
